Goal: Find specific page/section: Find specific page/section

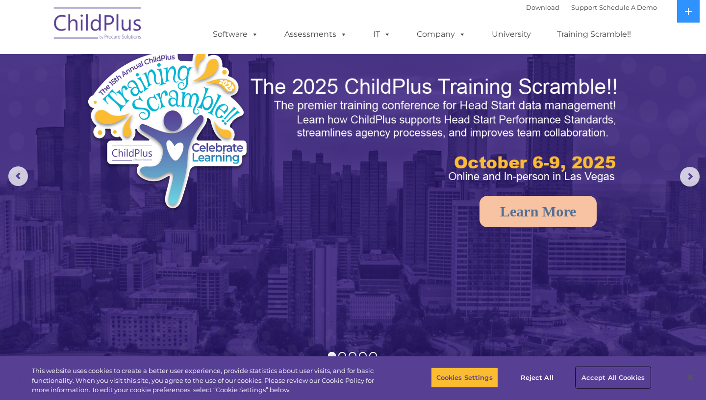
click at [593, 374] on button "Accept All Cookies" at bounding box center [613, 377] width 74 height 21
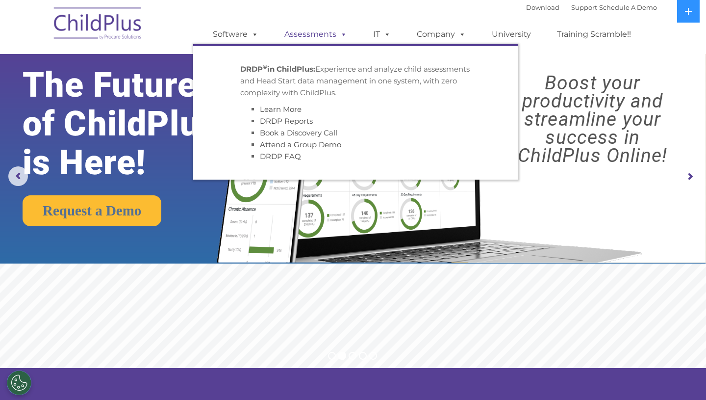
click at [322, 31] on link "Assessments" at bounding box center [316, 35] width 82 height 20
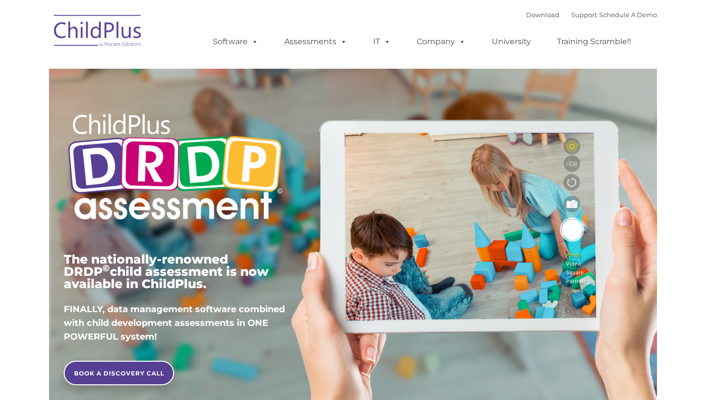
type input ""
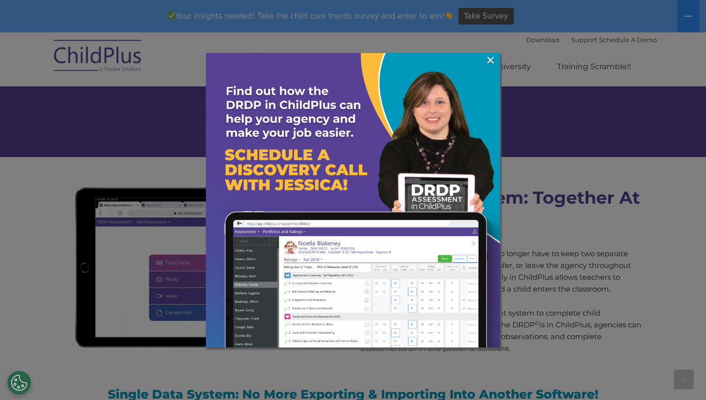
scroll to position [748, 0]
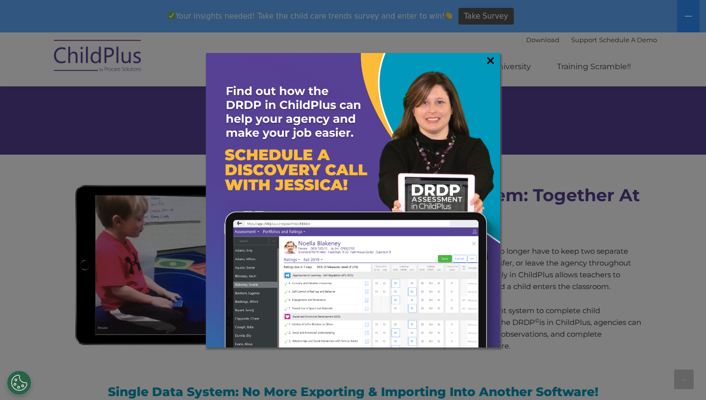
click at [491, 59] on link "×" at bounding box center [490, 60] width 11 height 10
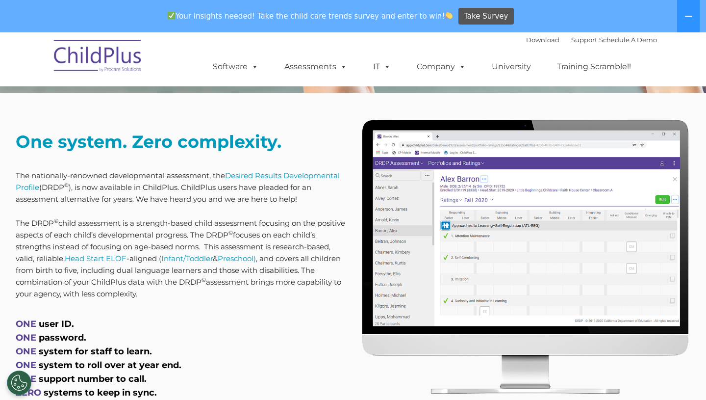
scroll to position [0, 0]
